Goal: Transaction & Acquisition: Purchase product/service

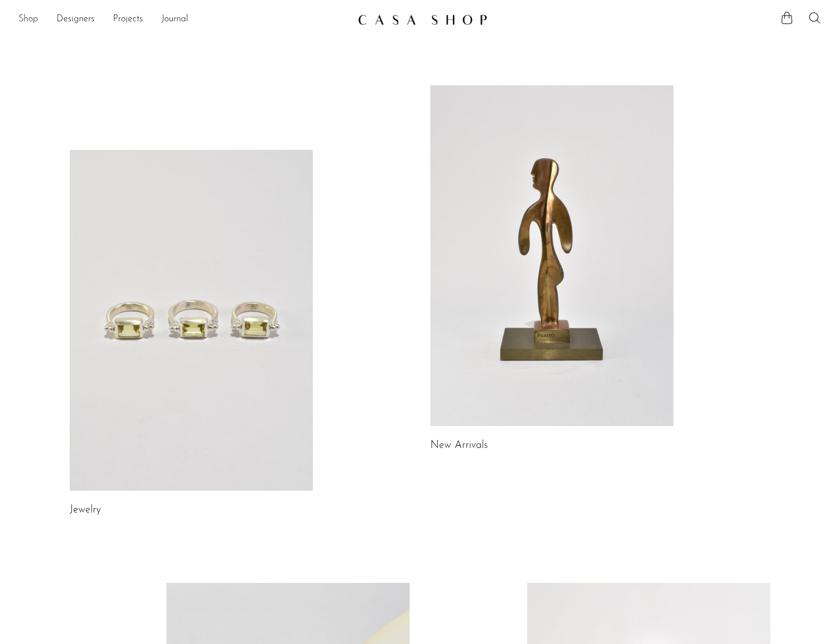
click at [28, 21] on link "Shop" at bounding box center [28, 19] width 20 height 15
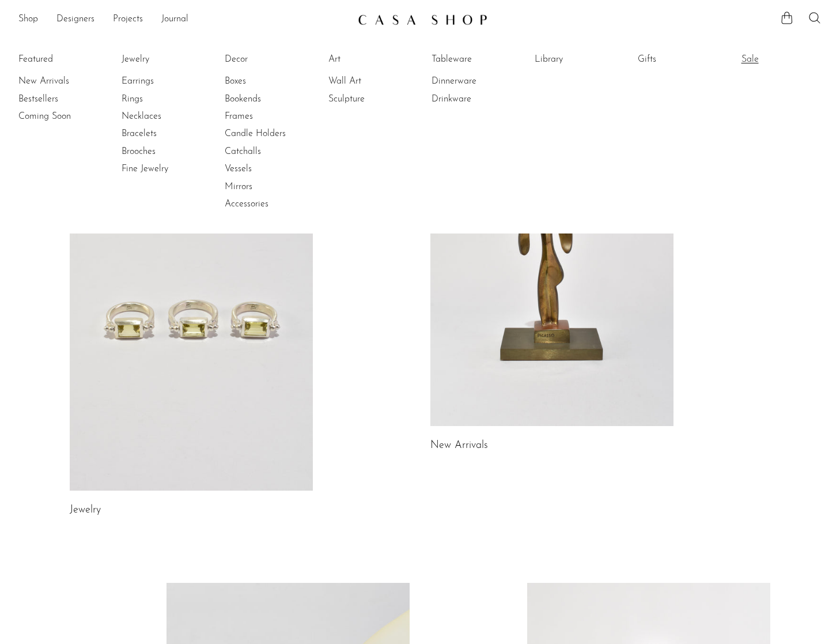
click at [756, 58] on link "Sale" at bounding box center [785, 59] width 86 height 13
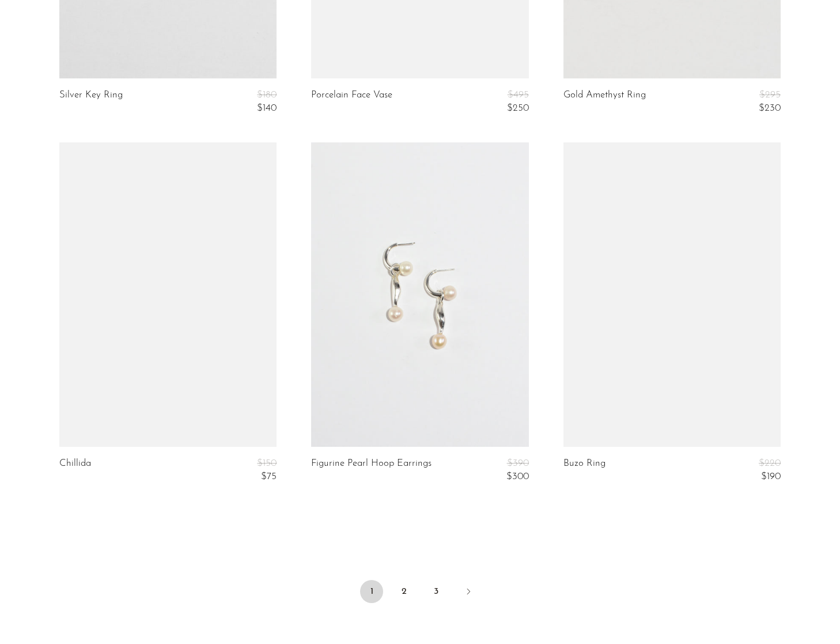
scroll to position [4151, 0]
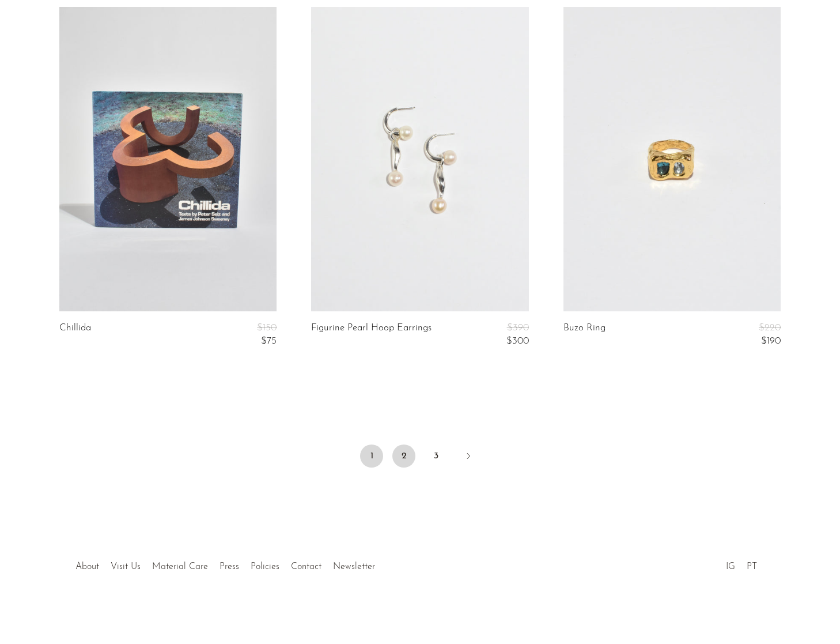
click at [409, 461] on link "2" at bounding box center [403, 455] width 23 height 23
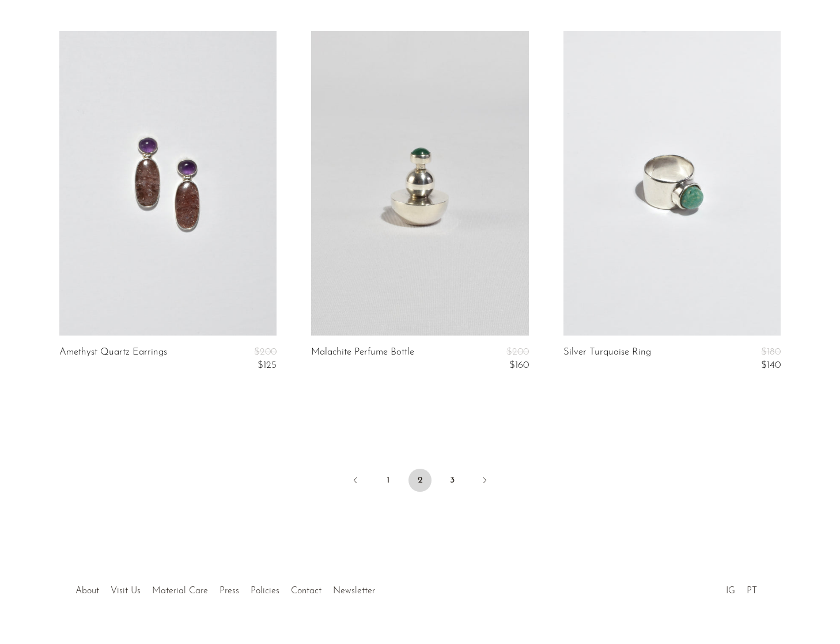
scroll to position [4151, 0]
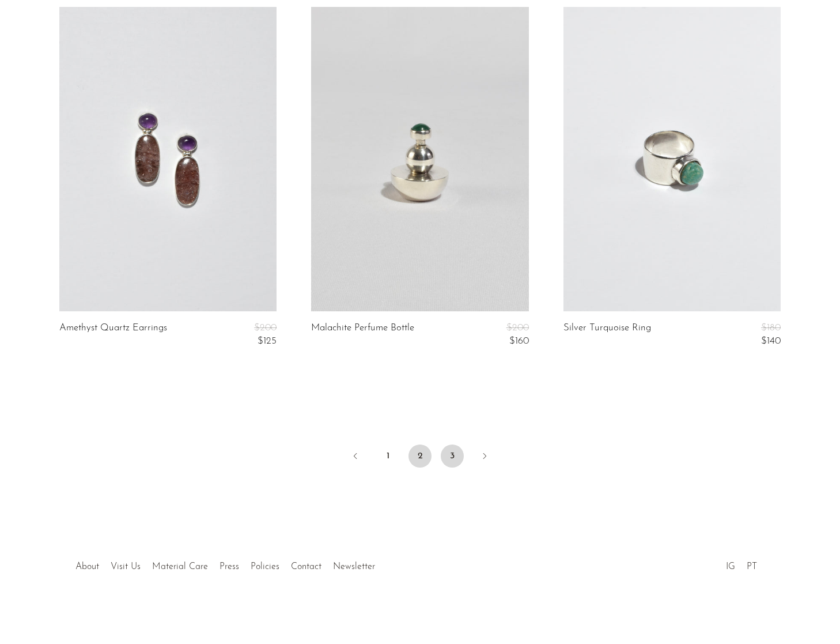
click at [452, 449] on link "3" at bounding box center [452, 455] width 23 height 23
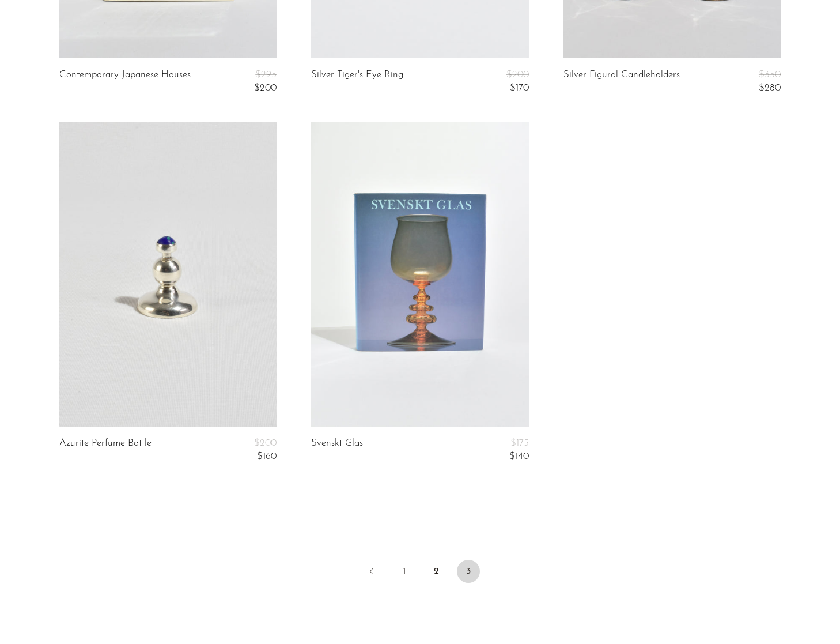
scroll to position [836, 0]
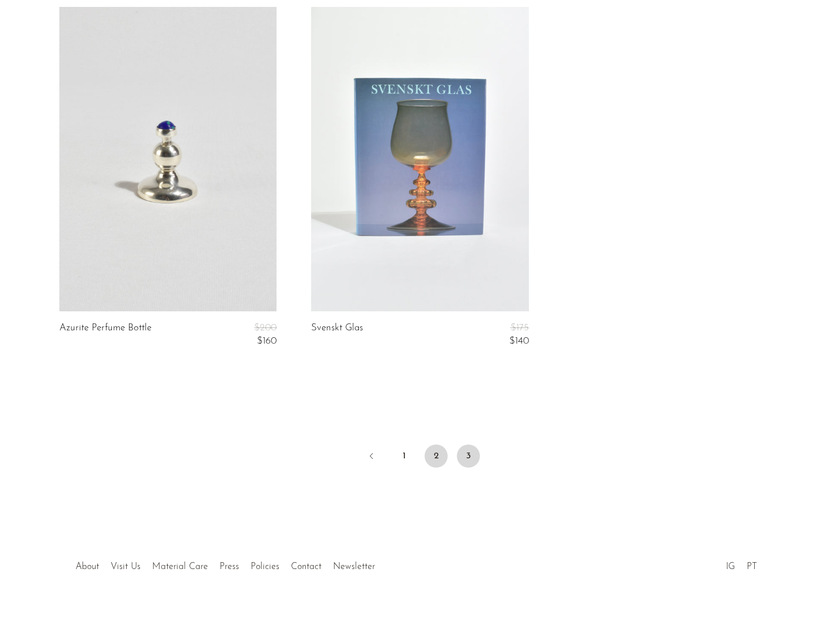
click at [429, 458] on ul "1 2 3" at bounding box center [420, 457] width 738 height 35
click at [429, 458] on link "2" at bounding box center [436, 455] width 23 height 23
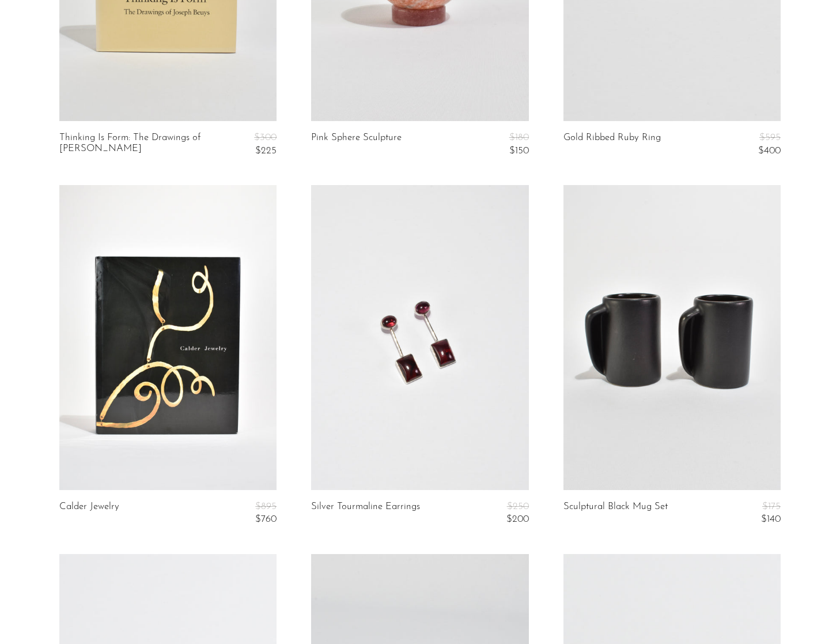
scroll to position [742, 0]
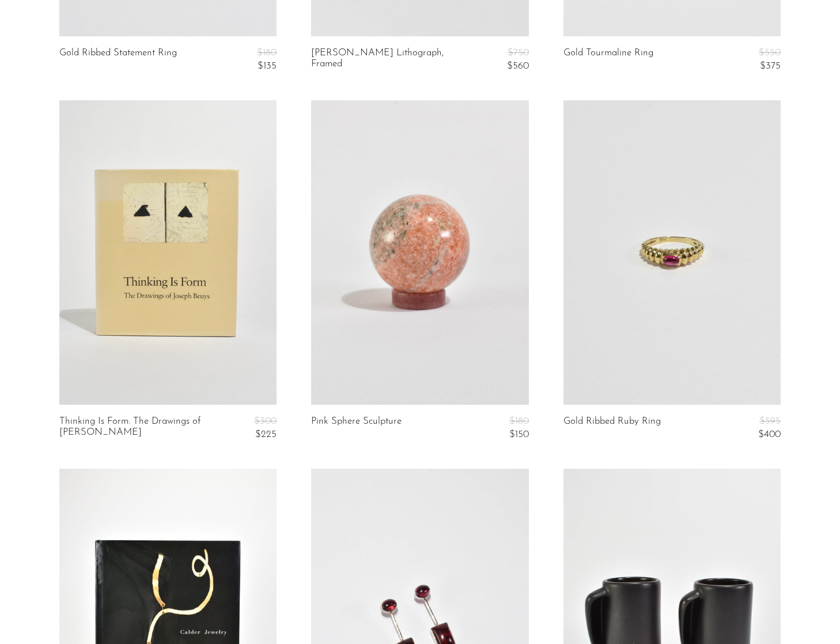
click at [385, 373] on link at bounding box center [419, 252] width 217 height 304
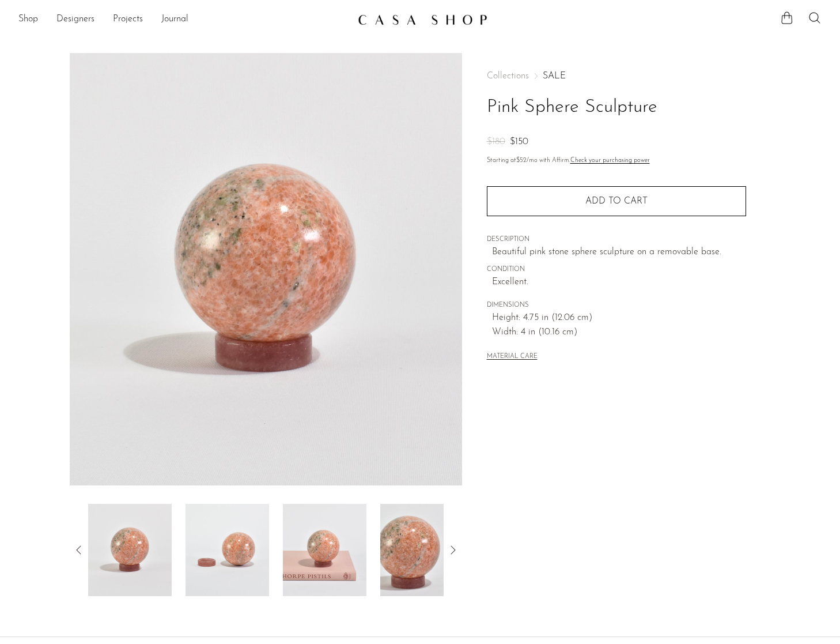
click at [228, 550] on img at bounding box center [228, 550] width 84 height 92
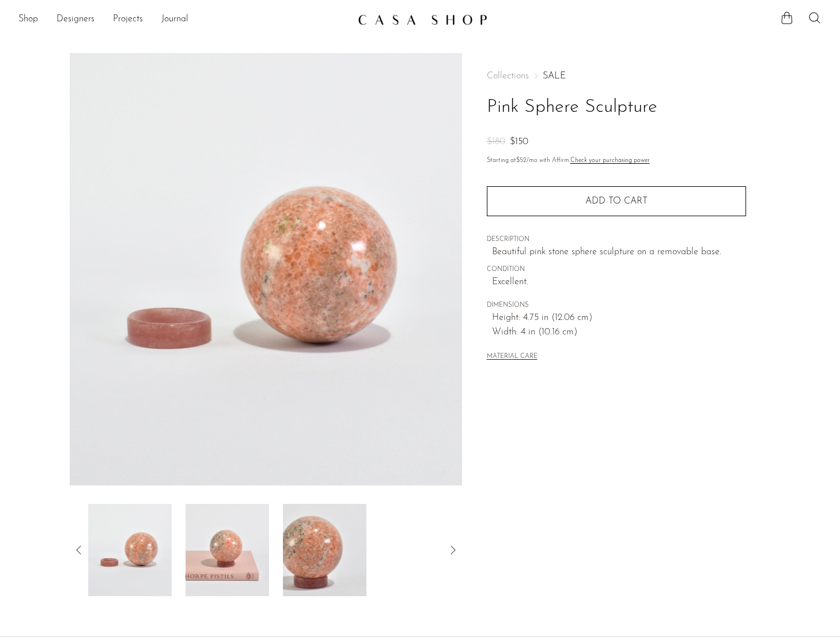
click at [240, 564] on img at bounding box center [228, 550] width 84 height 92
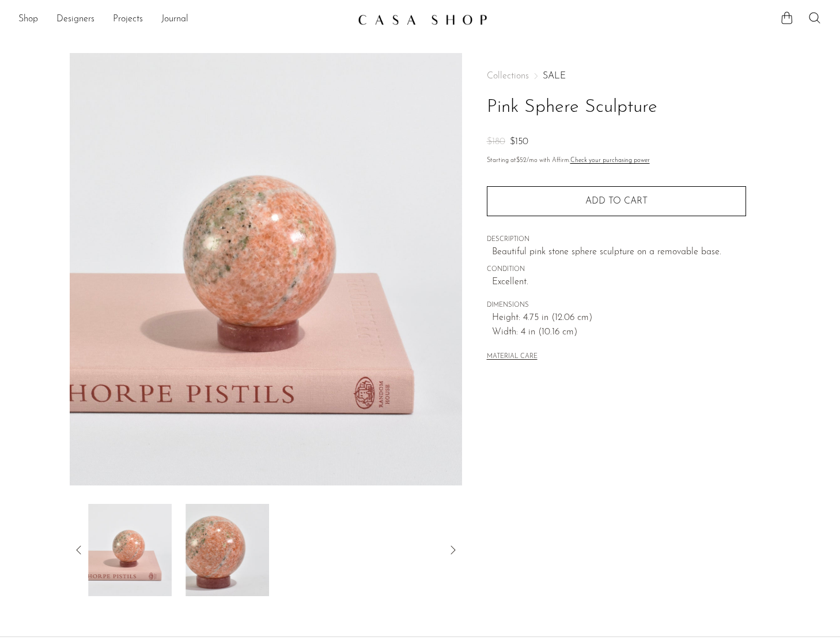
click at [239, 553] on img at bounding box center [228, 550] width 84 height 92
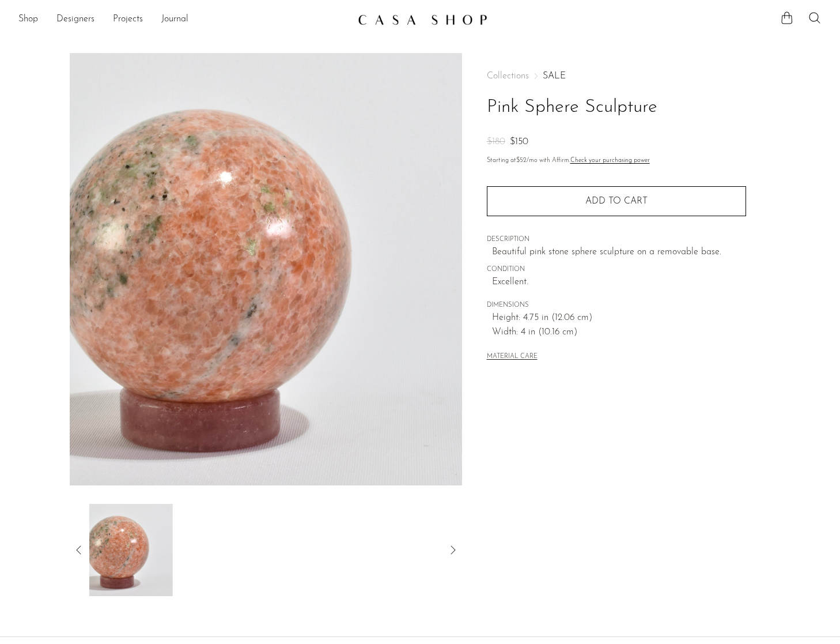
click at [284, 550] on div at bounding box center [266, 550] width 356 height 92
